Goal: Task Accomplishment & Management: Use online tool/utility

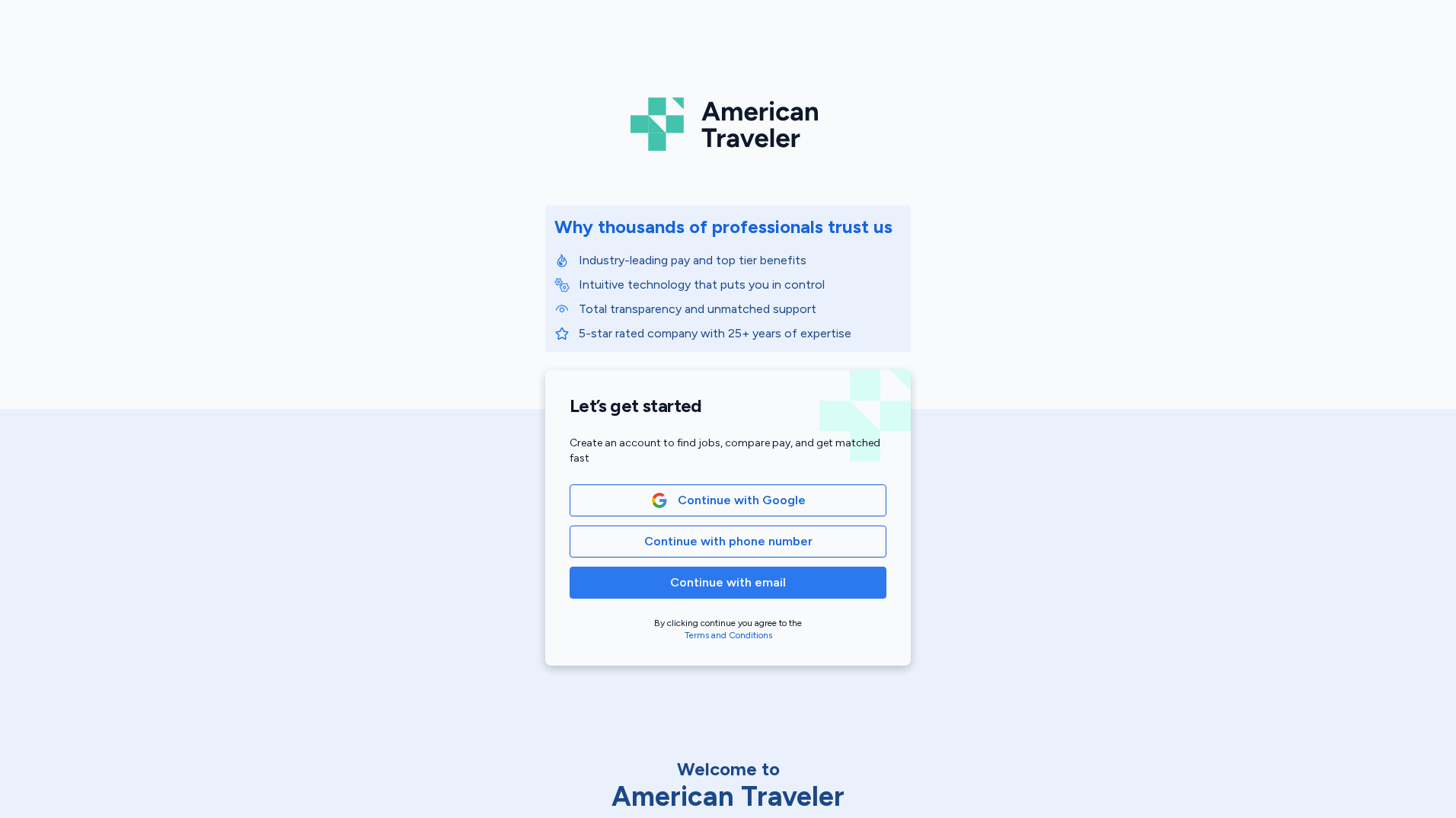
click at [763, 588] on span "Continue with email" at bounding box center [728, 582] width 116 height 19
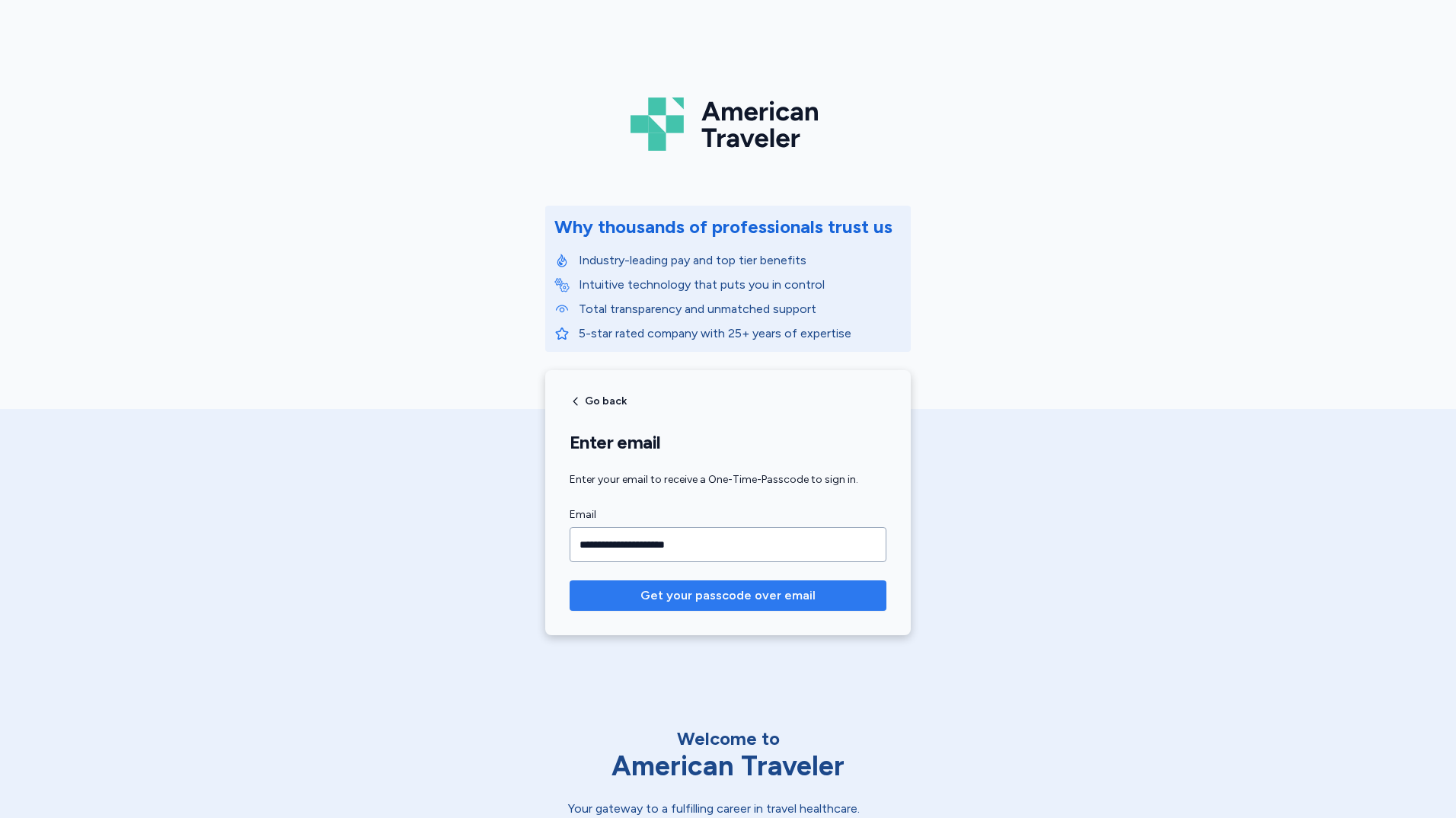
type input "**********"
click at [570, 580] on button "Get your passcode over email" at bounding box center [728, 595] width 317 height 30
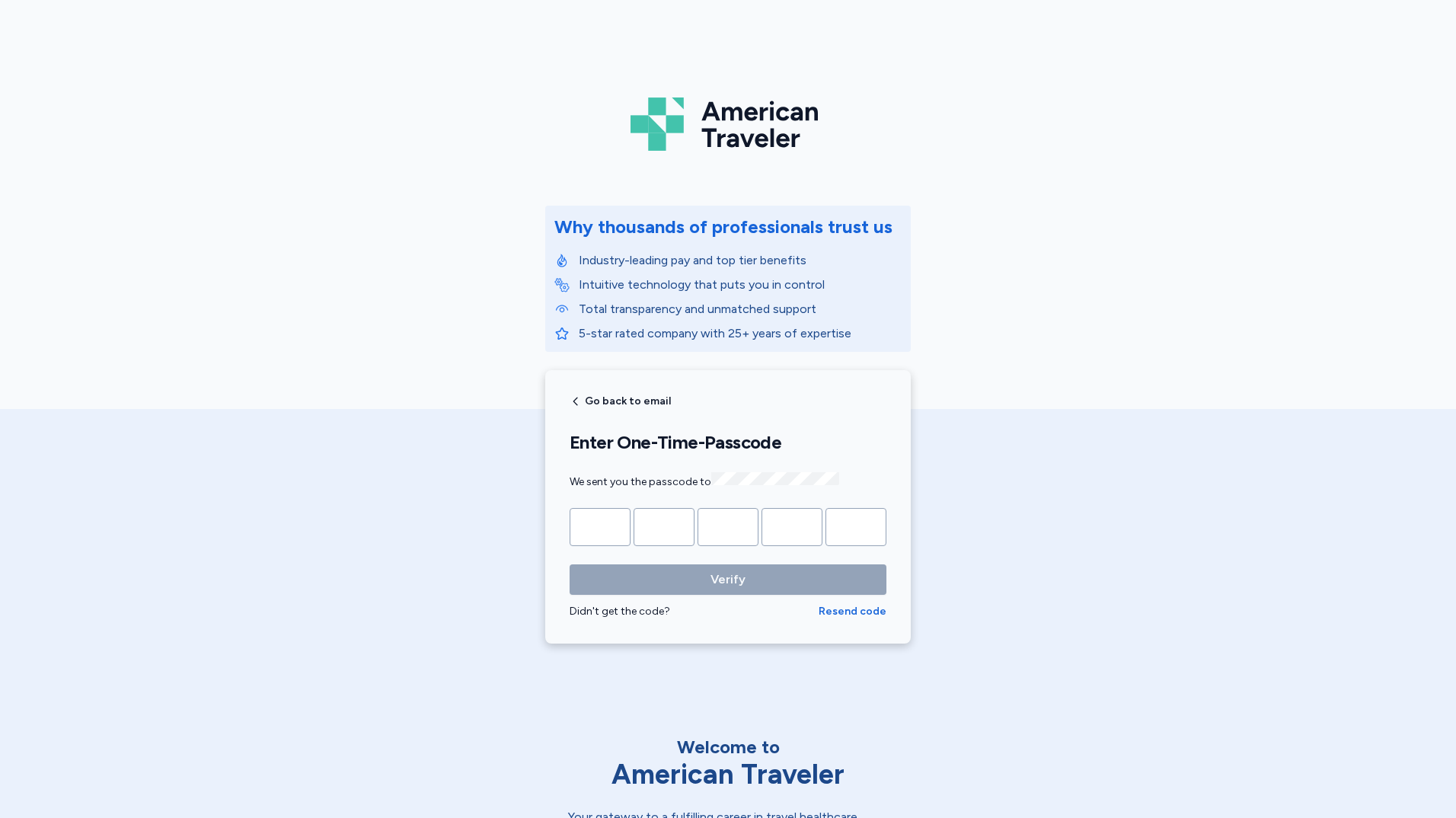
type input "*"
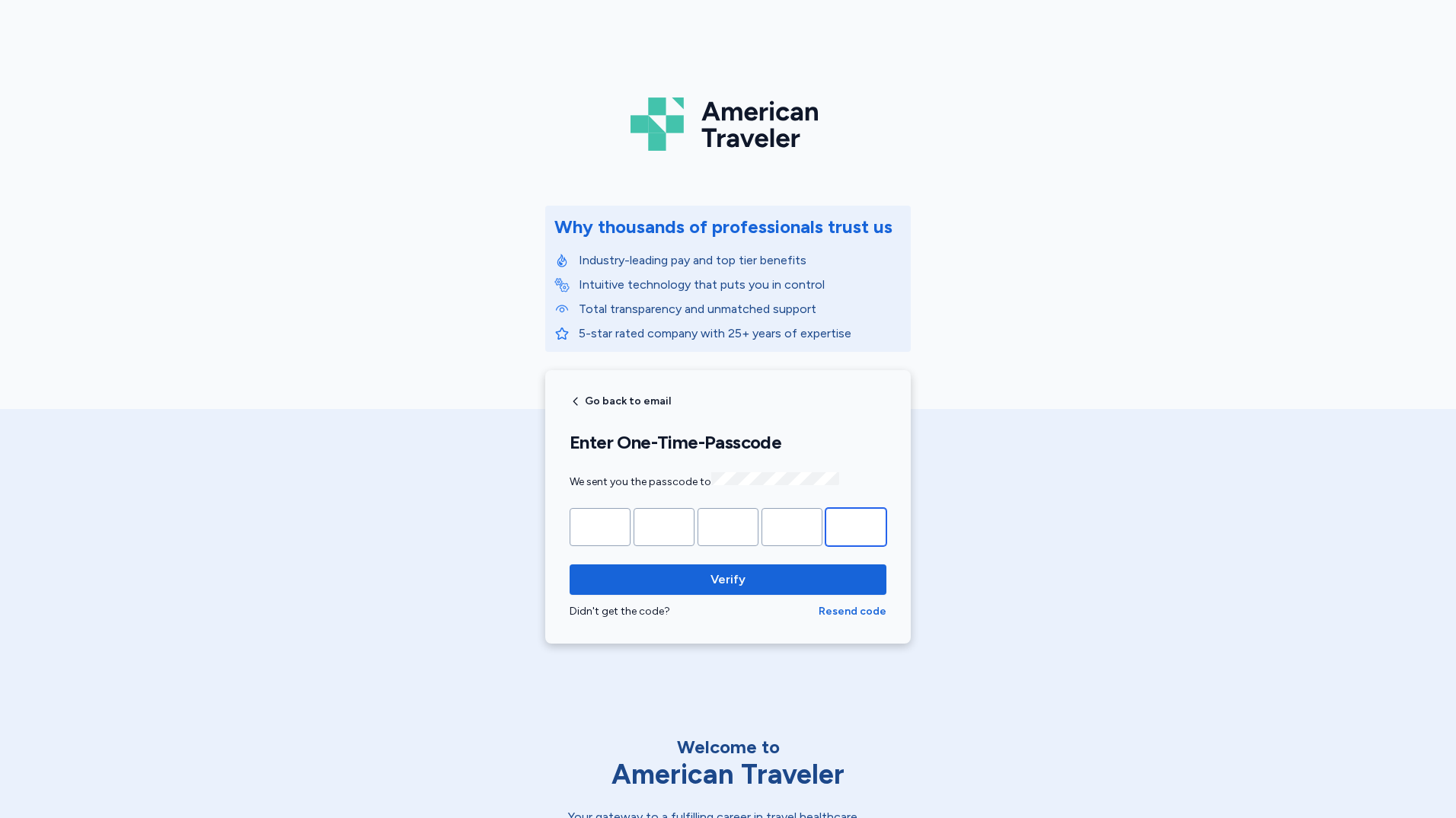
type input "*"
click at [570, 565] on button "Verify" at bounding box center [728, 579] width 317 height 30
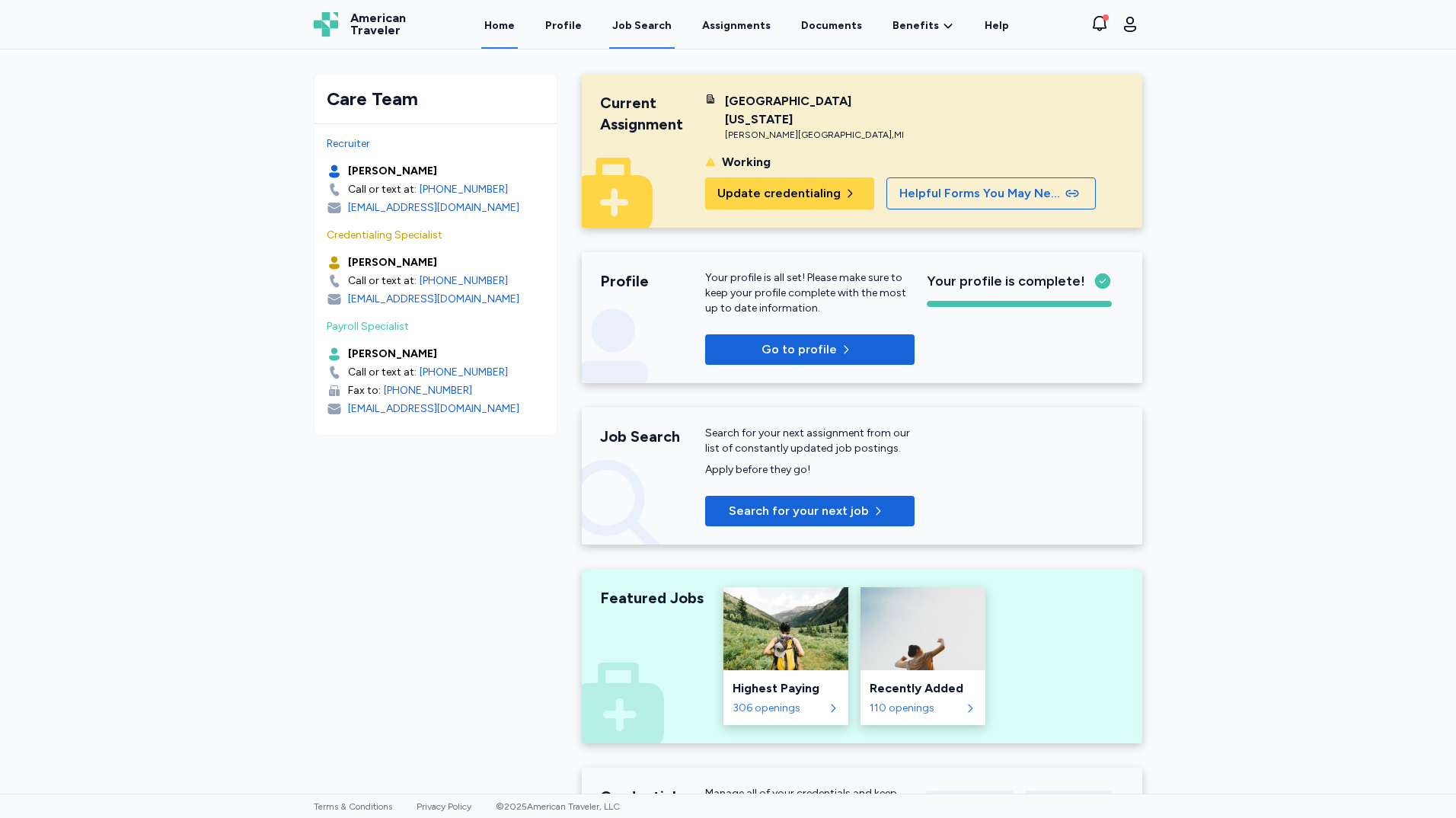
click at [636, 22] on div "Job Search" at bounding box center [642, 26] width 59 height 16
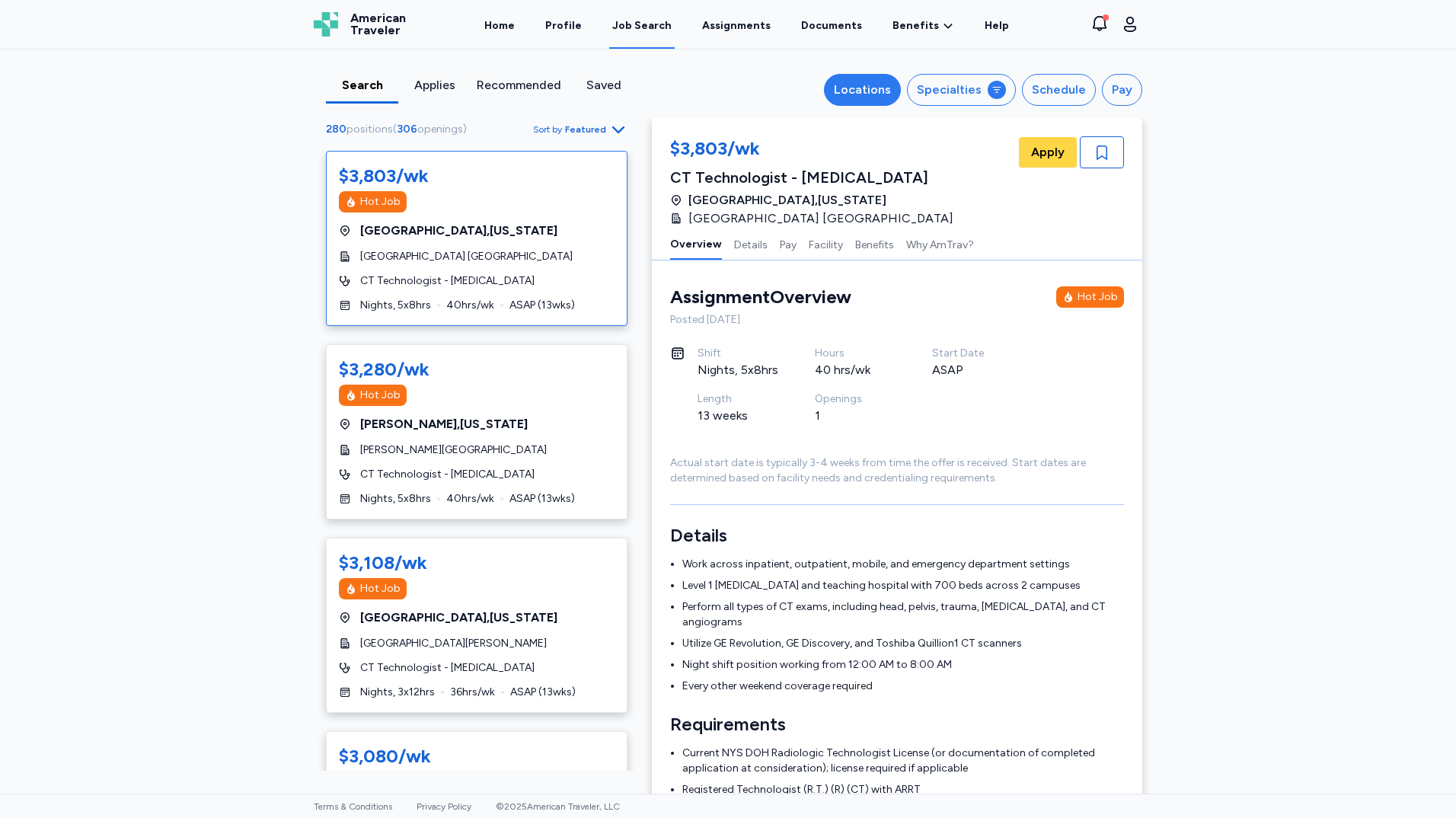
click at [846, 89] on div "Locations" at bounding box center [862, 90] width 58 height 19
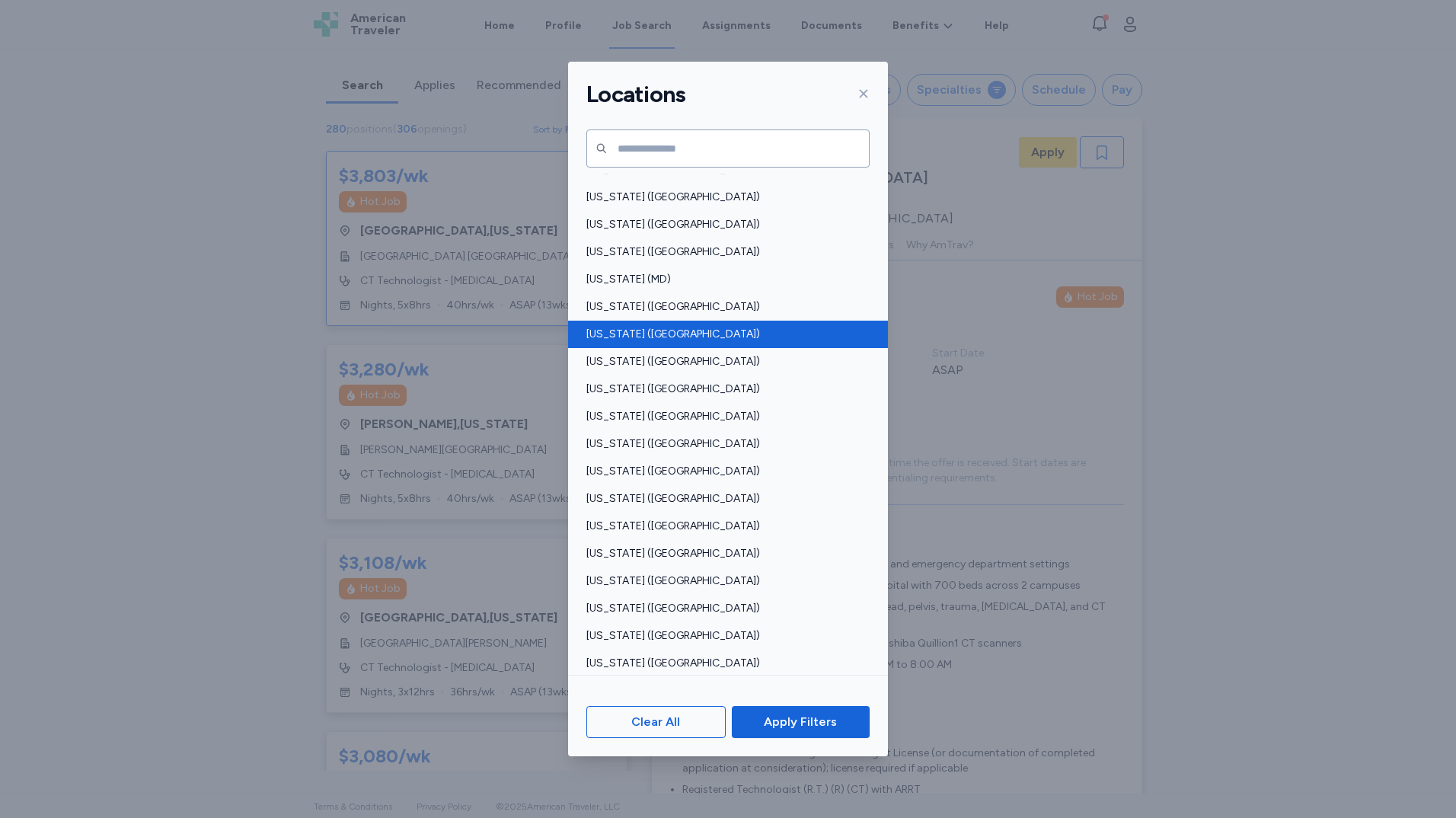
scroll to position [457, 0]
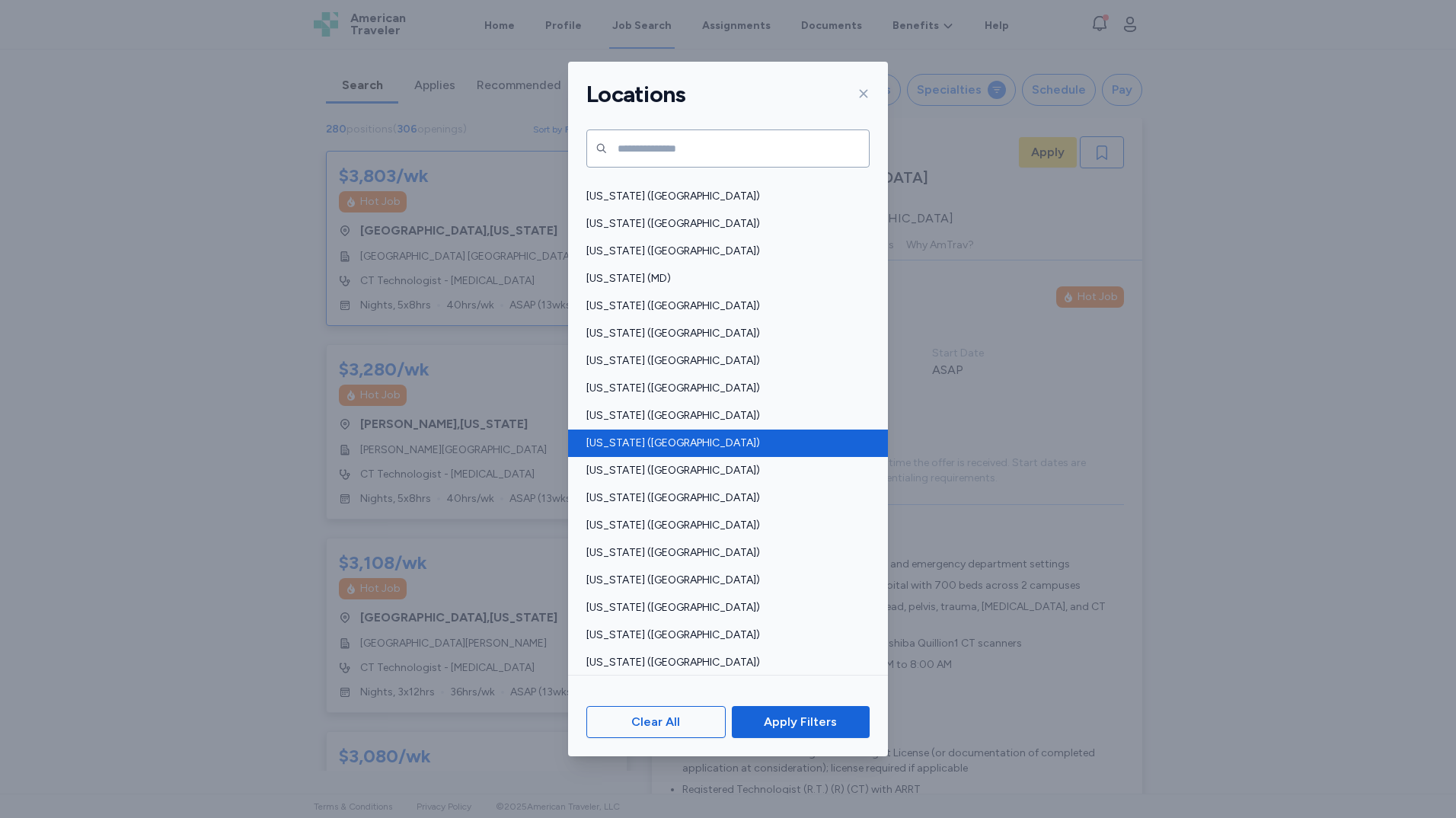
click at [685, 439] on span "[US_STATE] ([GEOGRAPHIC_DATA])" at bounding box center [723, 444] width 274 height 16
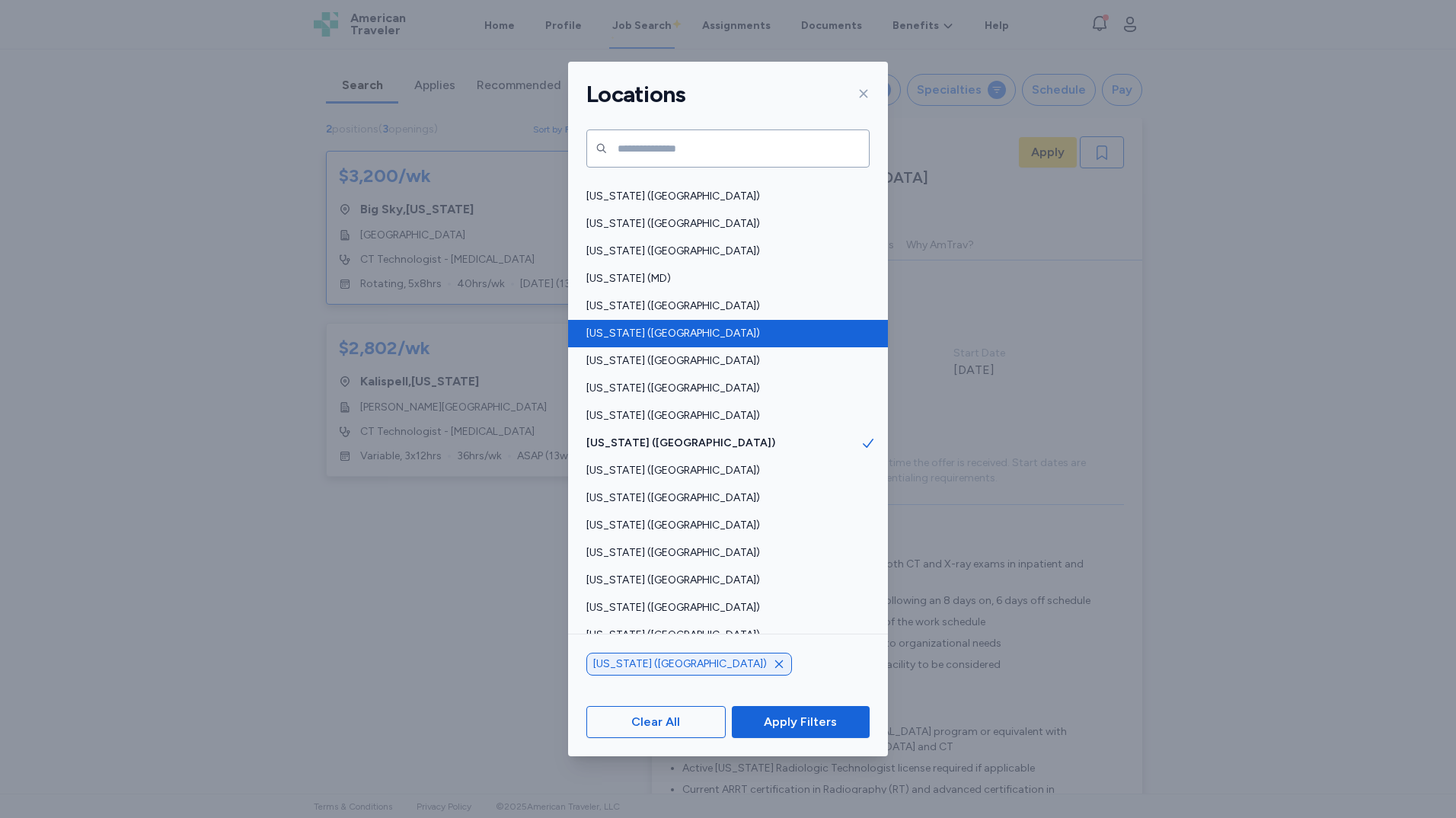
click at [679, 335] on span "[US_STATE] ([GEOGRAPHIC_DATA])" at bounding box center [723, 333] width 274 height 16
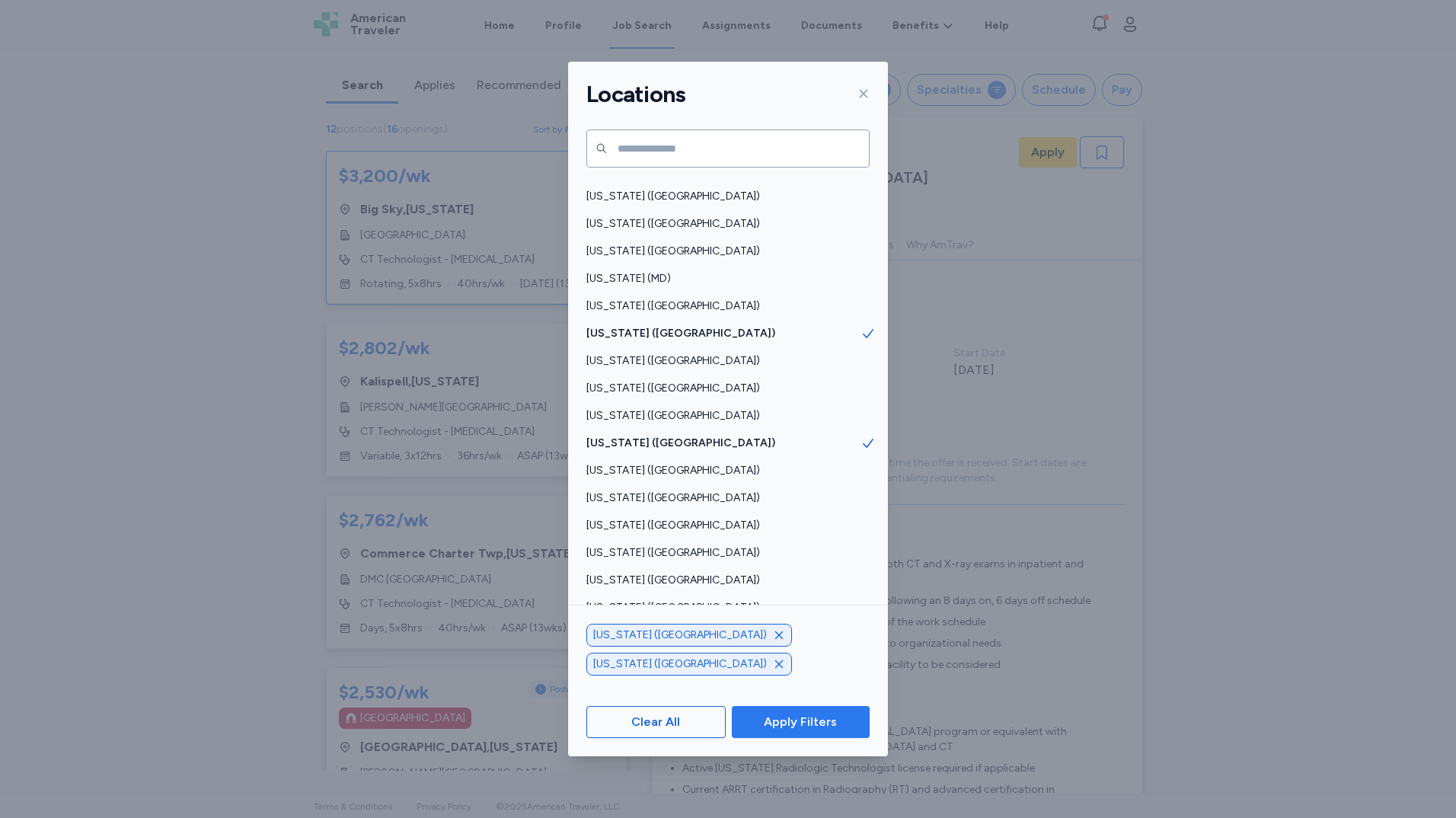
click at [773, 725] on span "Apply Filters" at bounding box center [800, 721] width 73 height 19
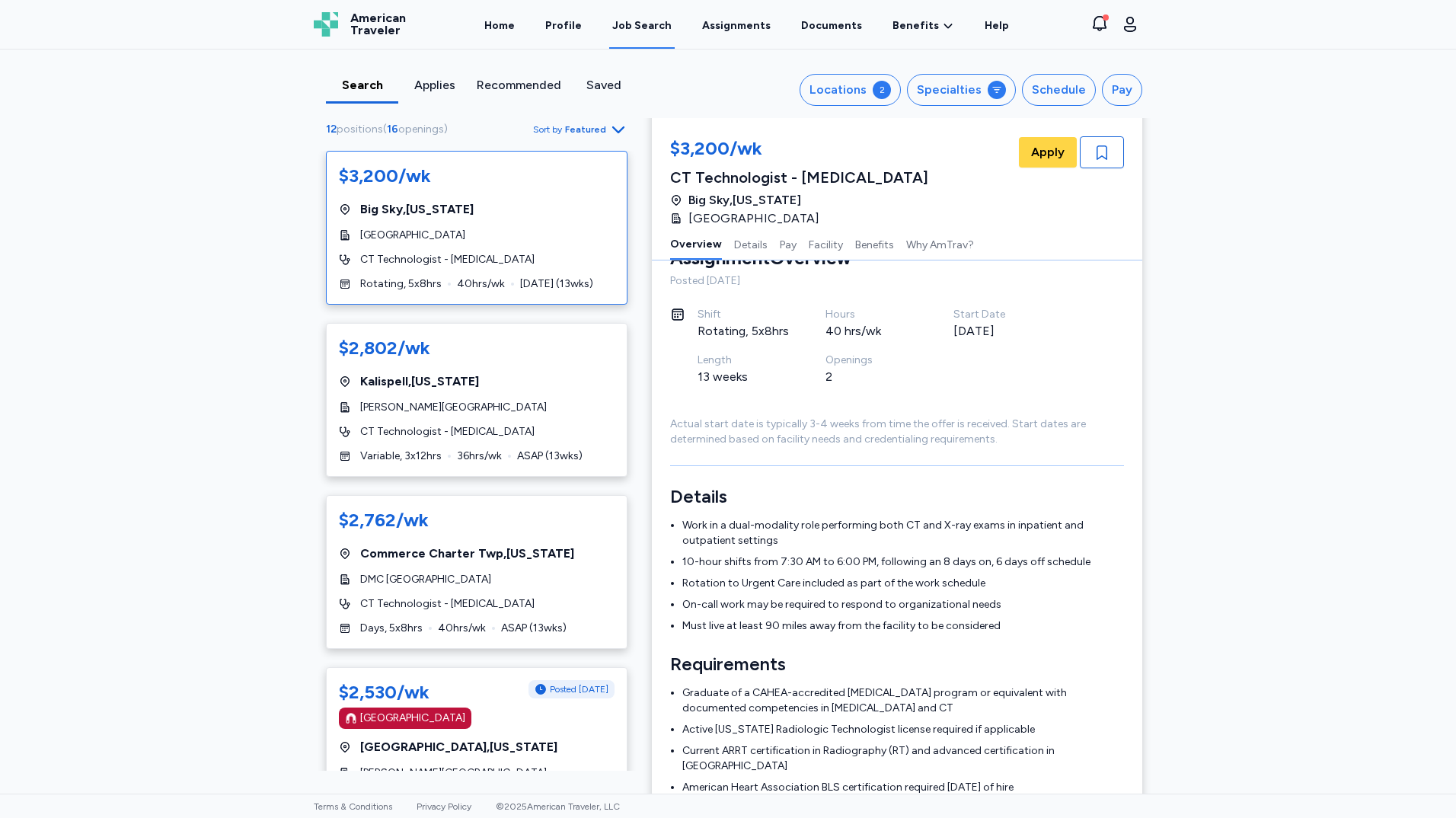
scroll to position [76, 0]
